Goal: Information Seeking & Learning: Learn about a topic

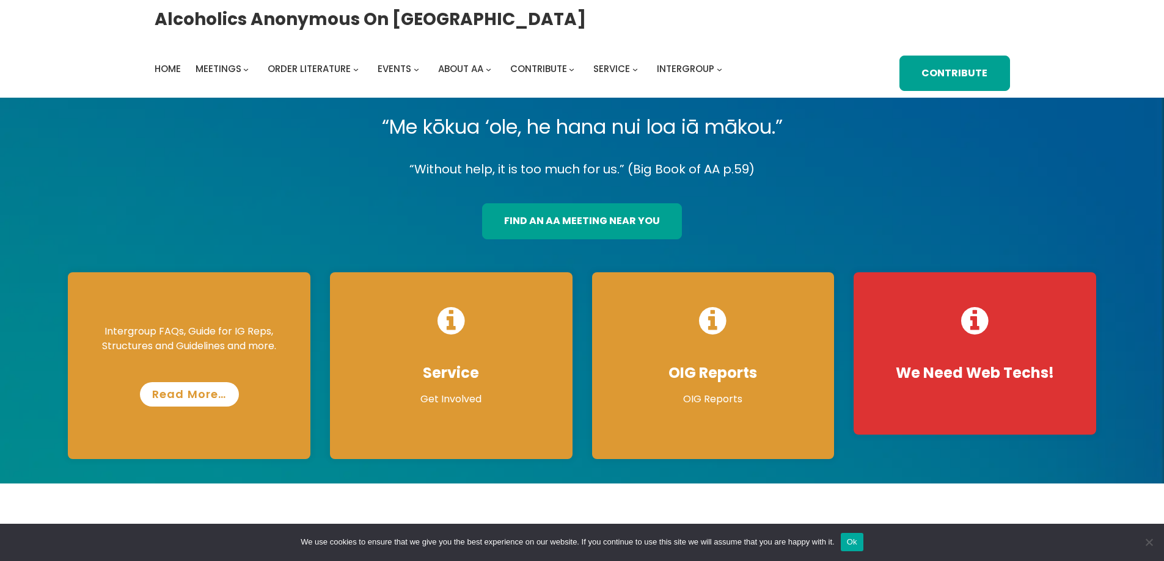
click at [188, 393] on link "Read More…" at bounding box center [189, 394] width 99 height 24
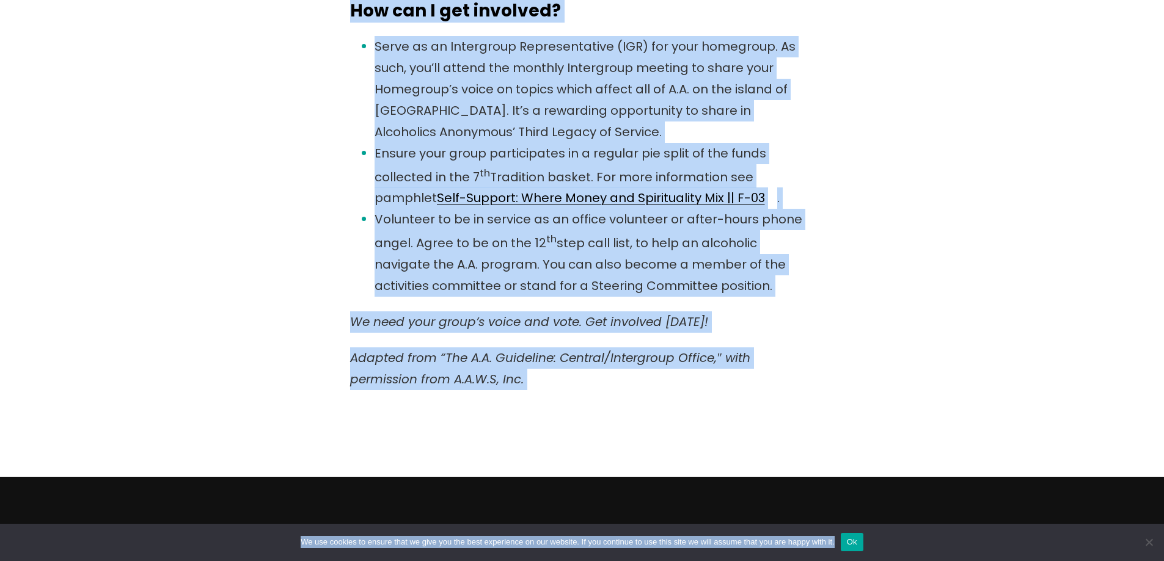
scroll to position [1581, 0]
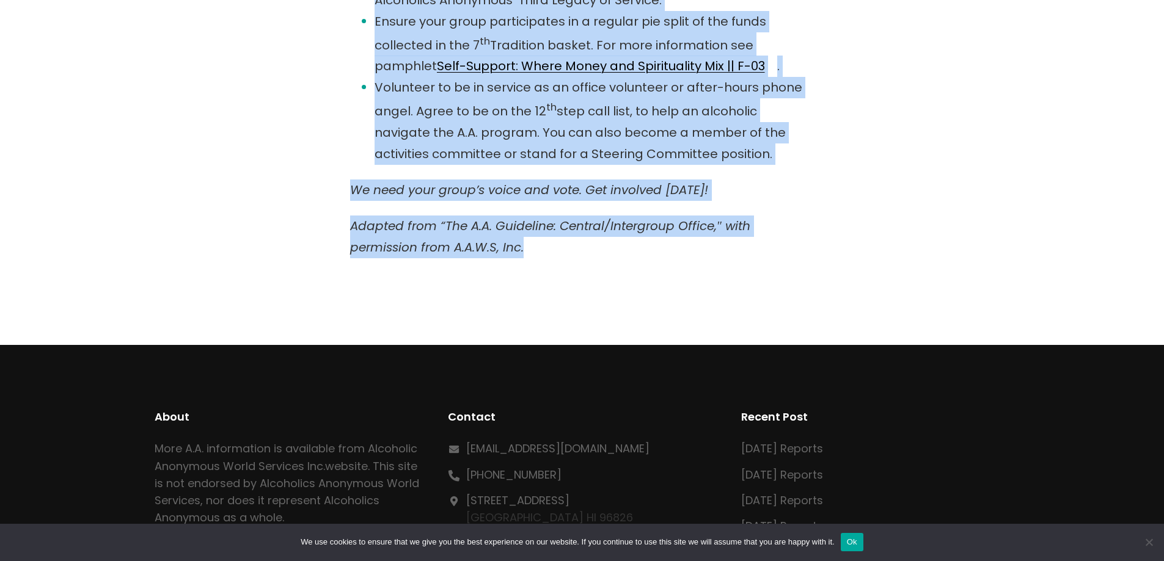
drag, startPoint x: 351, startPoint y: 260, endPoint x: 537, endPoint y: 249, distance: 186.7
copy div "Lore ip Dolo Sitametcon? A`eli Seddoeiusm te inc utlaboreet dolo ma aliqu Enima…"
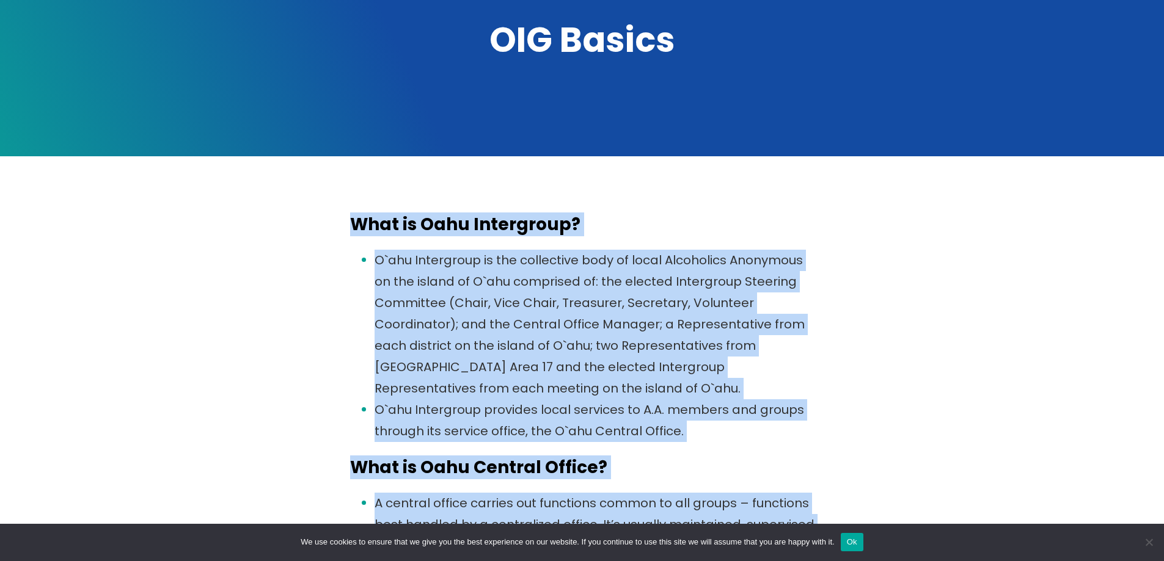
scroll to position [188, 0]
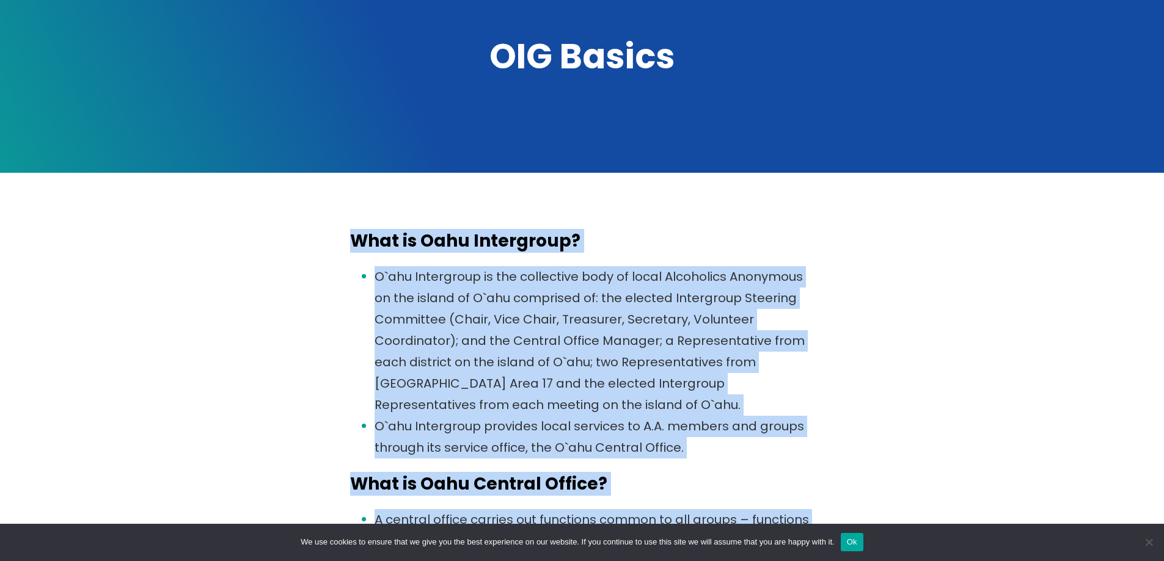
copy div "Lore ip Dolo Sitametcon? A`eli Seddoeiusm te inc utlaboreet dolo ma aliqu Enima…"
